Goal: Task Accomplishment & Management: Manage account settings

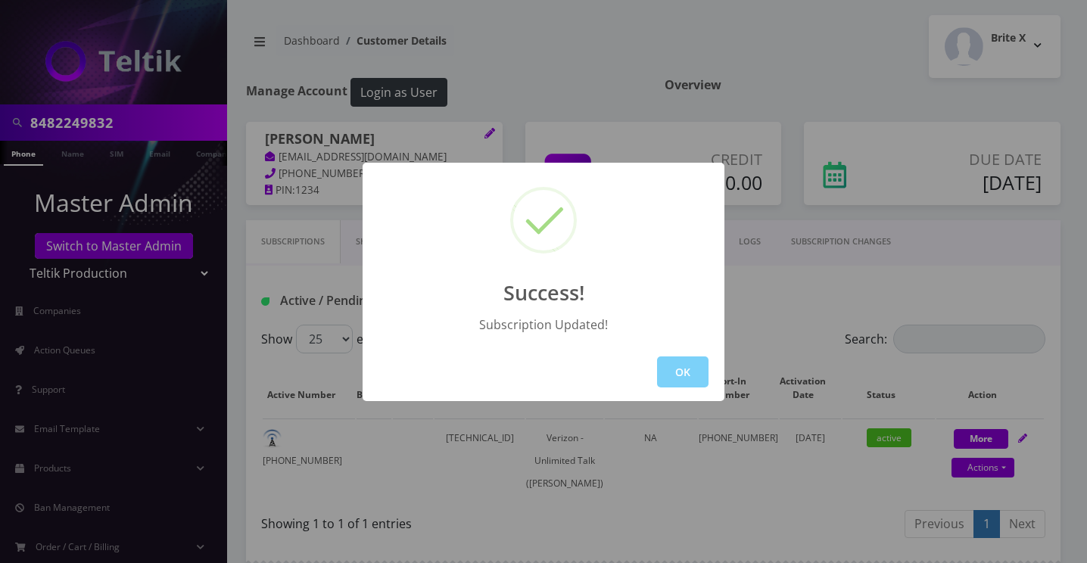
click at [670, 364] on button "OK" at bounding box center [682, 371] width 51 height 31
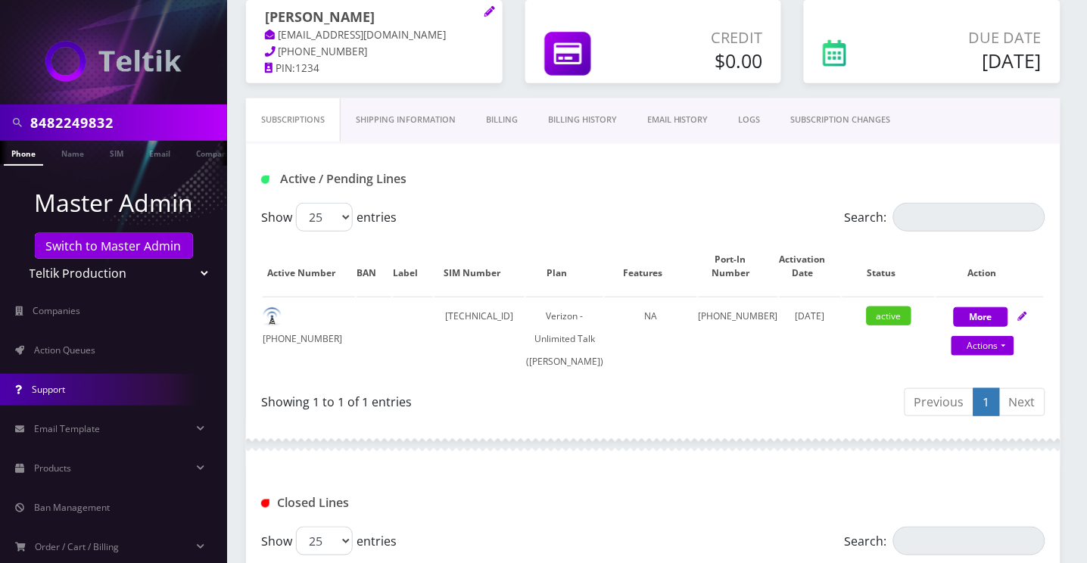
click at [88, 387] on link "Support" at bounding box center [113, 390] width 227 height 32
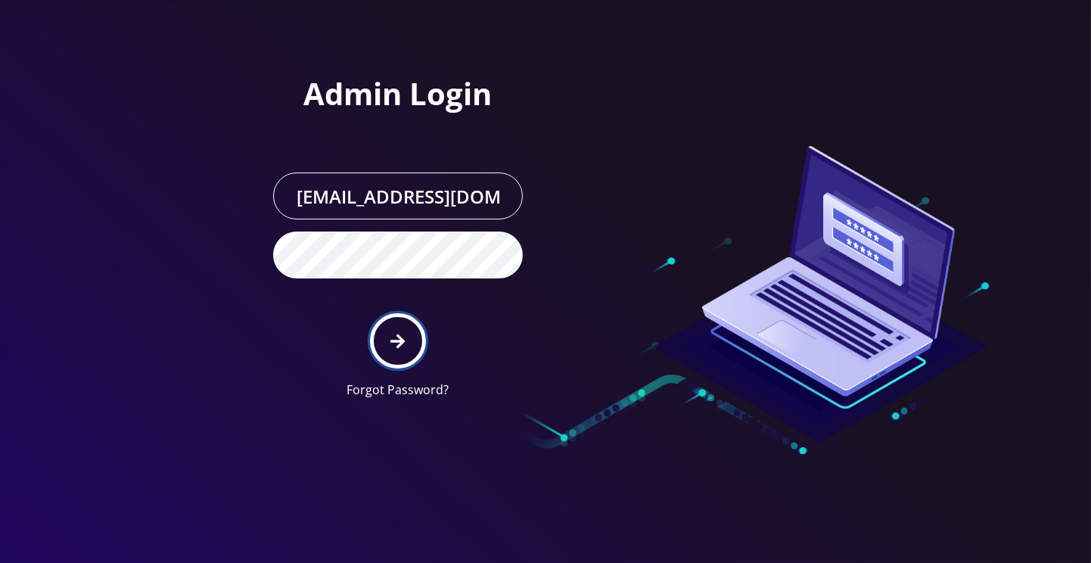
click at [409, 340] on button "submit" at bounding box center [397, 340] width 55 height 55
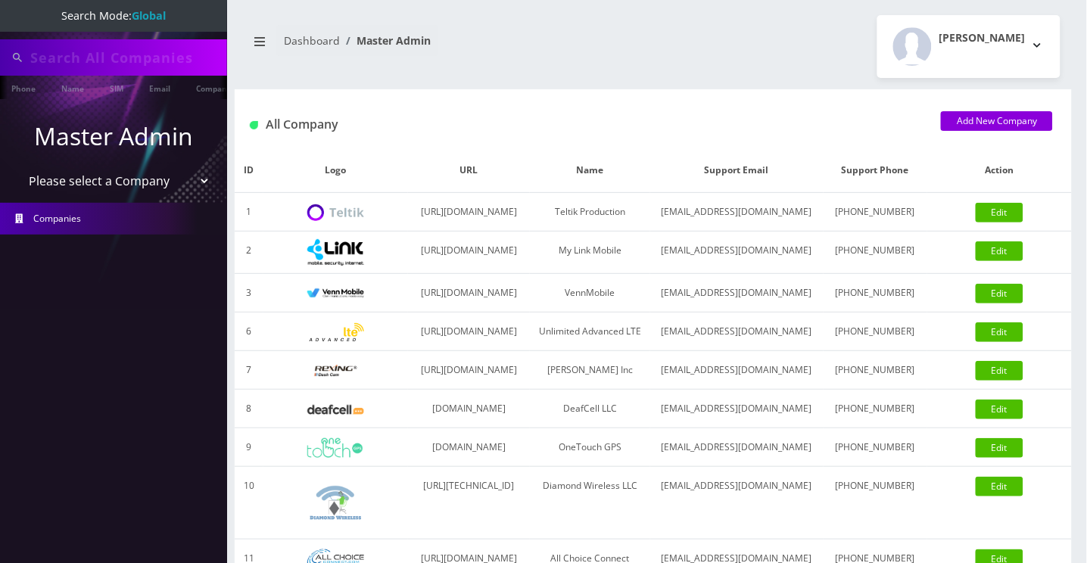
type input "8482249832"
drag, startPoint x: 144, startPoint y: 177, endPoint x: 147, endPoint y: 189, distance: 12.5
click at [144, 176] on select "Please select a Company Teltik Production My Link Mobile VennMobile Unlimited A…" at bounding box center [113, 182] width 193 height 29
select select "23"
click at [17, 168] on select "Please select a Company Teltik Production My Link Mobile VennMobile Unlimited A…" at bounding box center [113, 182] width 193 height 29
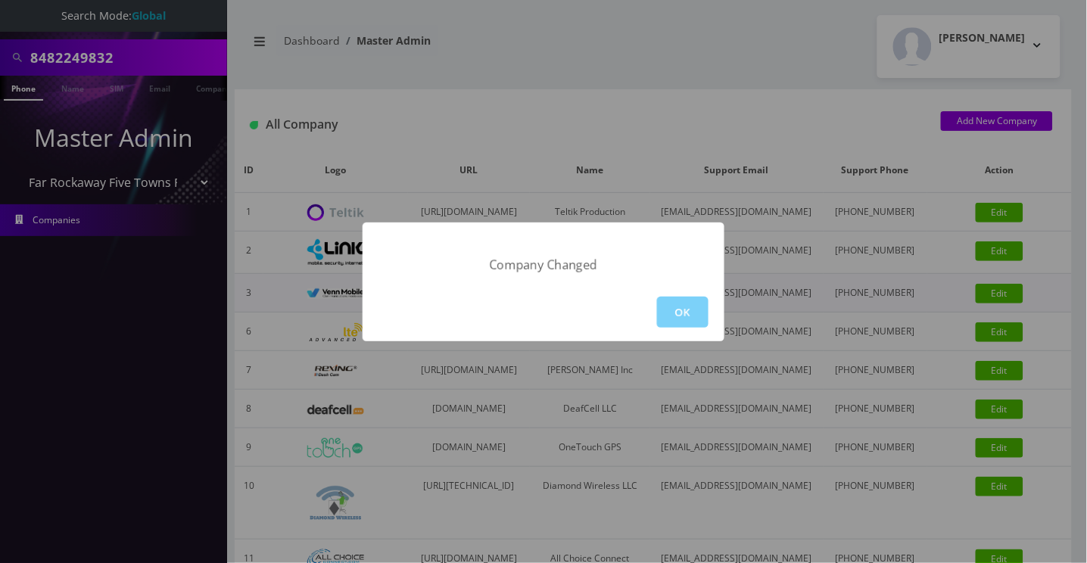
click at [693, 309] on button "OK" at bounding box center [682, 312] width 51 height 31
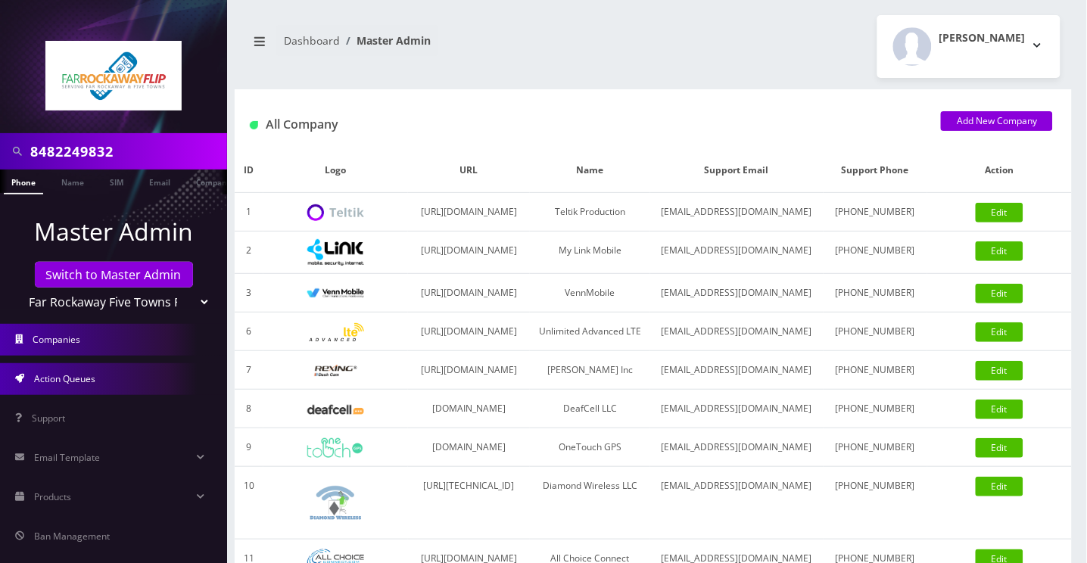
click at [81, 375] on span "Action Queues" at bounding box center [64, 378] width 61 height 13
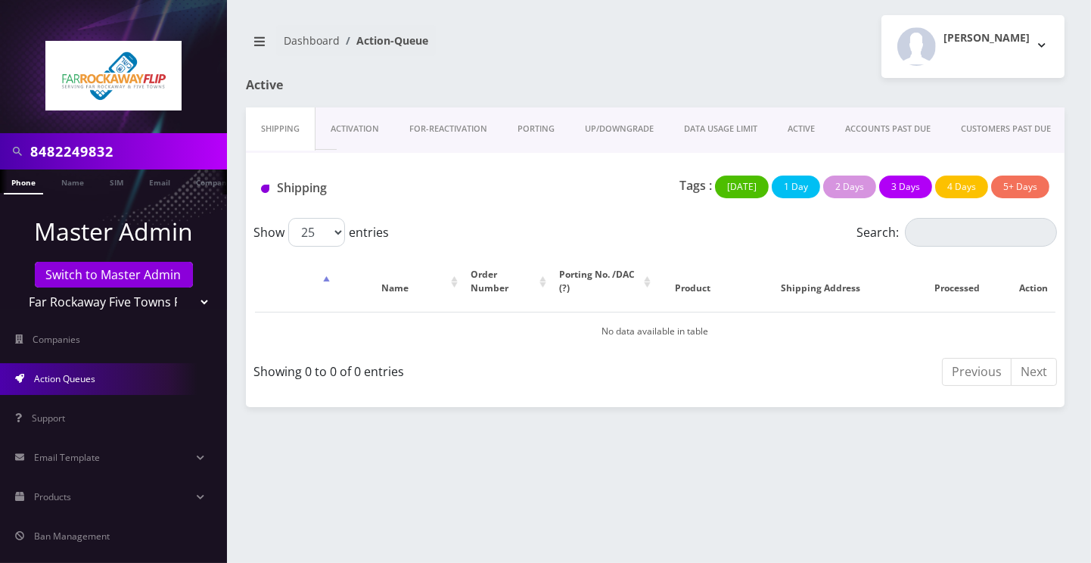
click at [800, 125] on link "ACTIVE" at bounding box center [802, 128] width 58 height 43
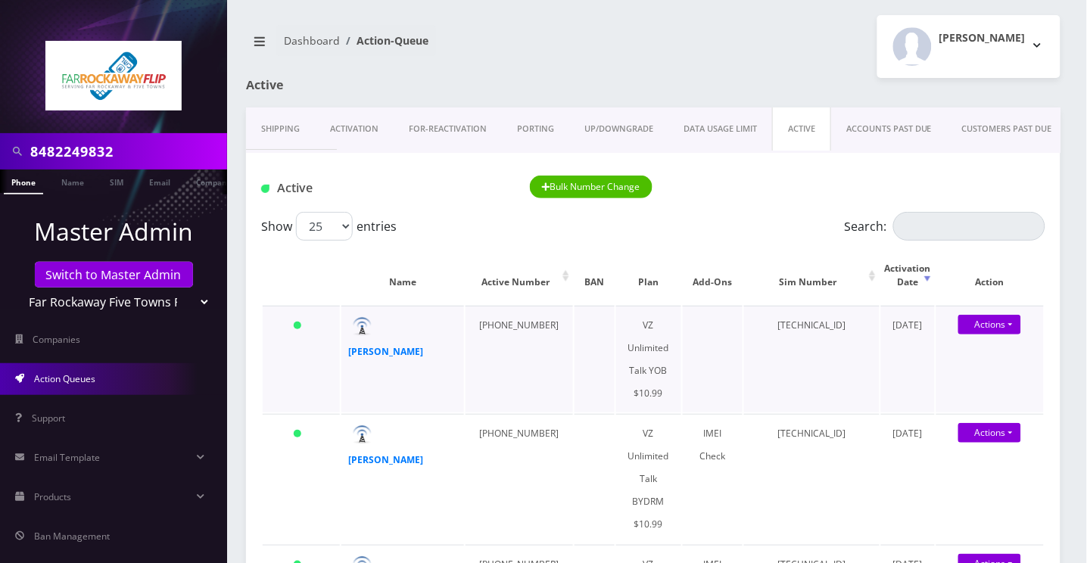
click at [777, 325] on td "89148000010413092875" at bounding box center [811, 359] width 135 height 107
click at [778, 325] on td "89148000010413092875" at bounding box center [811, 359] width 135 height 107
copy td "89148000010413092875"
click at [495, 322] on td "[PHONE_NUMBER]" at bounding box center [518, 359] width 107 height 107
click at [496, 322] on td "[PHONE_NUMBER]" at bounding box center [518, 359] width 107 height 107
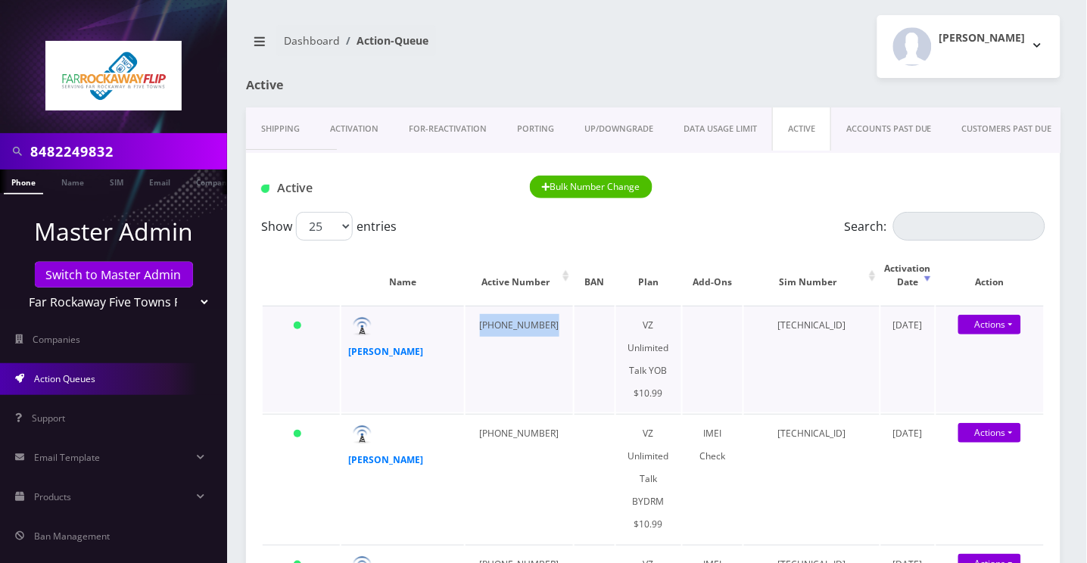
click at [499, 322] on td "[PHONE_NUMBER]" at bounding box center [518, 359] width 107 height 107
copy td "[PHONE_NUMBER]"
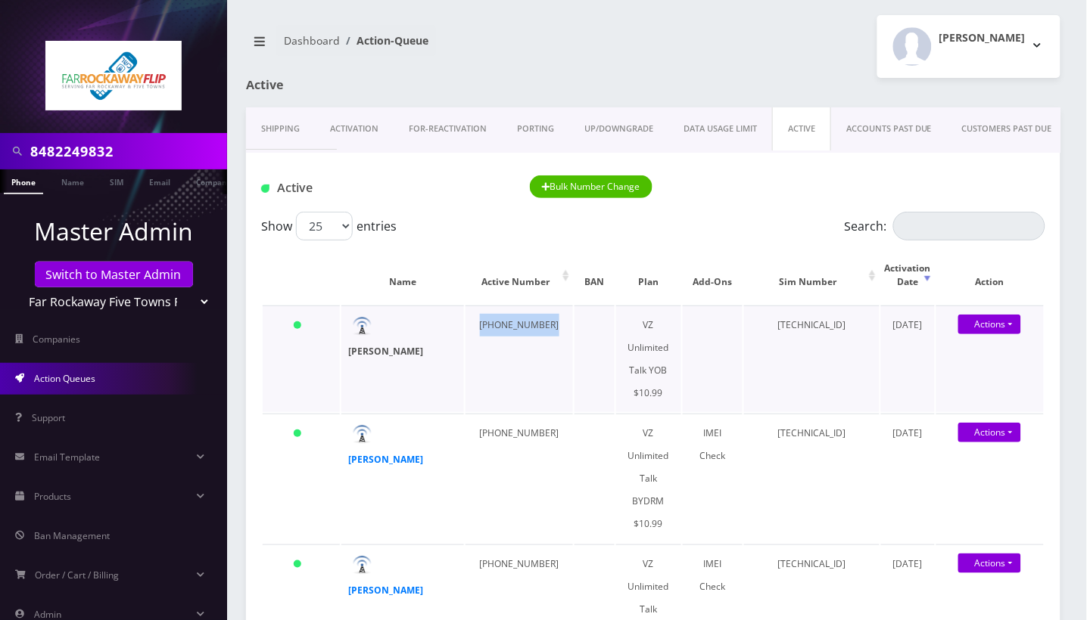
click at [368, 349] on strong "[PERSON_NAME]" at bounding box center [386, 351] width 75 height 13
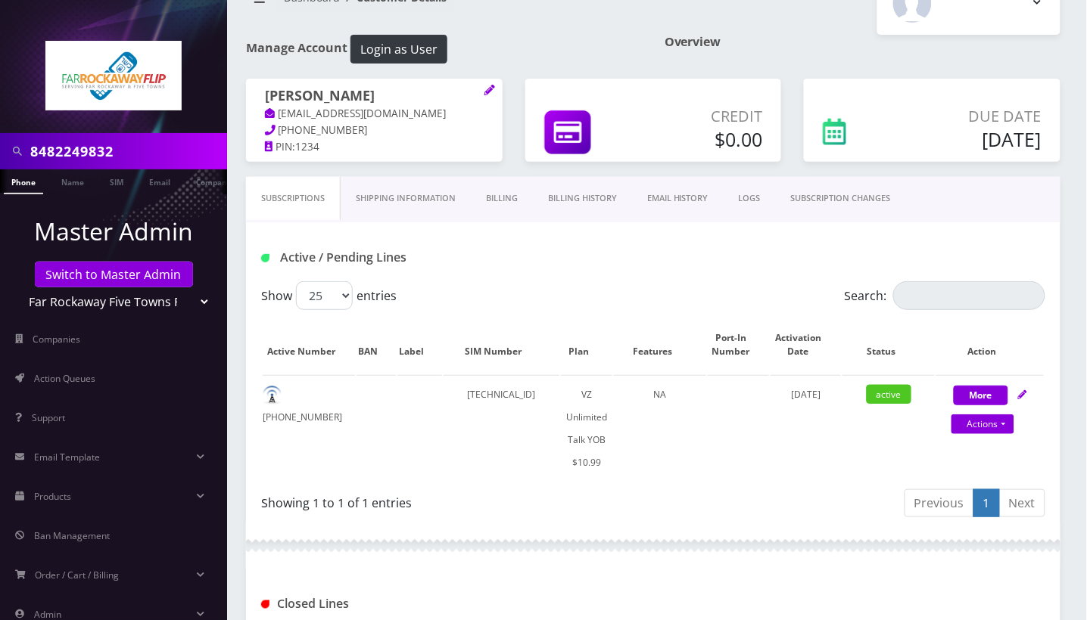
scroll to position [11, 0]
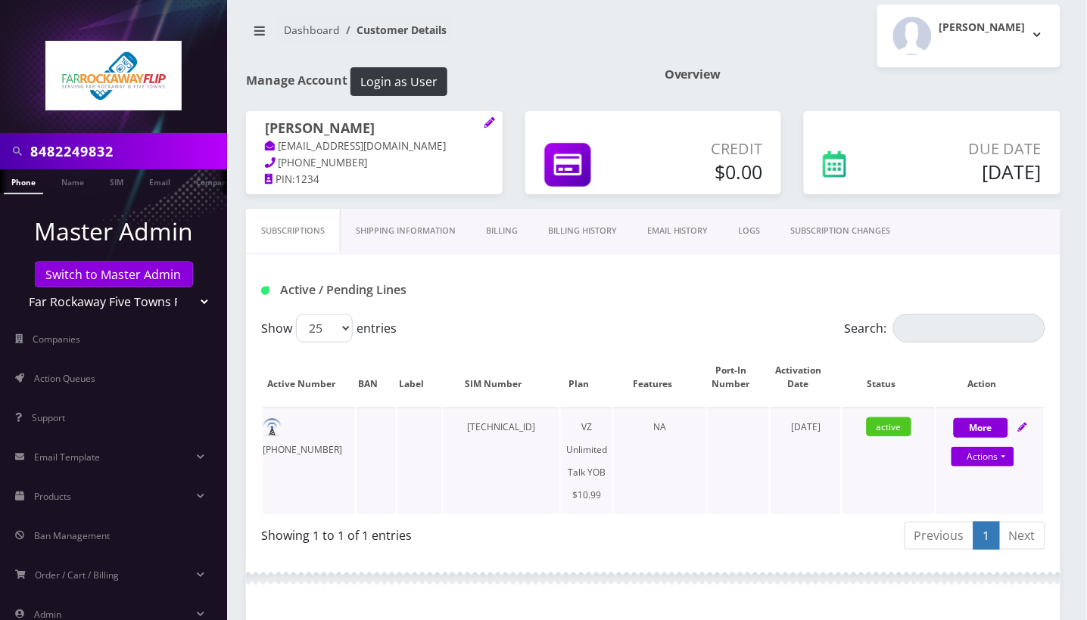
click at [485, 444] on td "[TECHNICAL_ID]" at bounding box center [501, 461] width 116 height 107
click at [486, 444] on td "[TECHNICAL_ID]" at bounding box center [501, 461] width 116 height 107
copy td "[TECHNICAL_ID]"
drag, startPoint x: 842, startPoint y: 85, endPoint x: 813, endPoint y: 92, distance: 30.3
click at [844, 85] on div "Overview" at bounding box center [862, 89] width 418 height 44
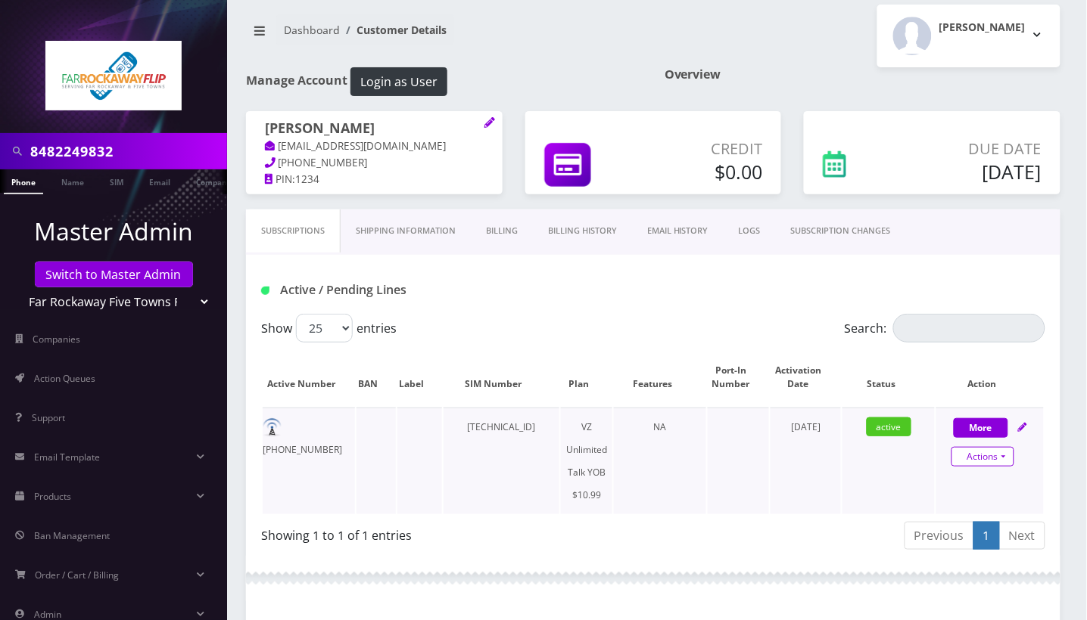
drag, startPoint x: 981, startPoint y: 473, endPoint x: 950, endPoint y: 489, distance: 34.9
click at [981, 467] on link "Actions" at bounding box center [982, 457] width 63 height 20
select select "464"
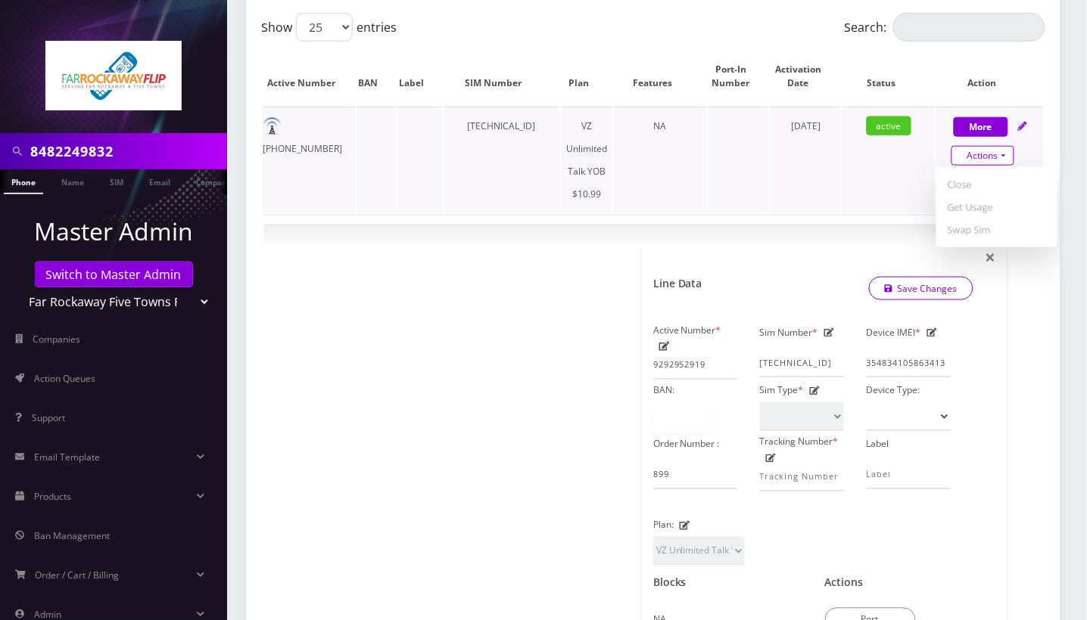
scroll to position [313, 0]
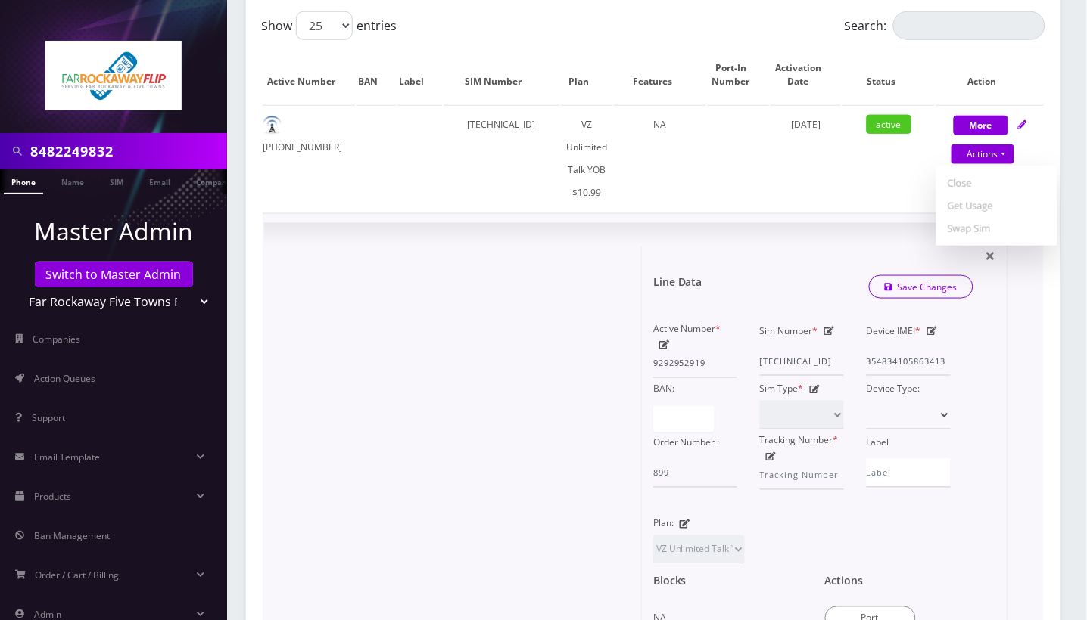
click at [443, 307] on div at bounding box center [458, 512] width 366 height 531
